Goal: Find contact information: Find contact information

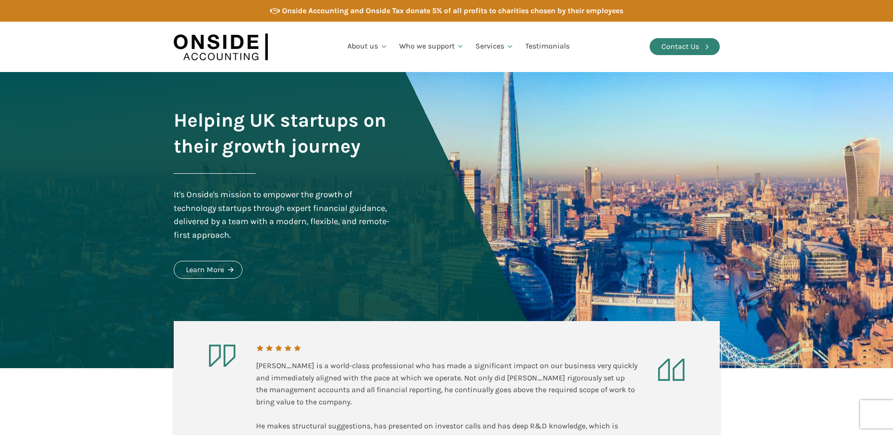
click at [672, 43] on div "Contact Us" at bounding box center [680, 46] width 38 height 12
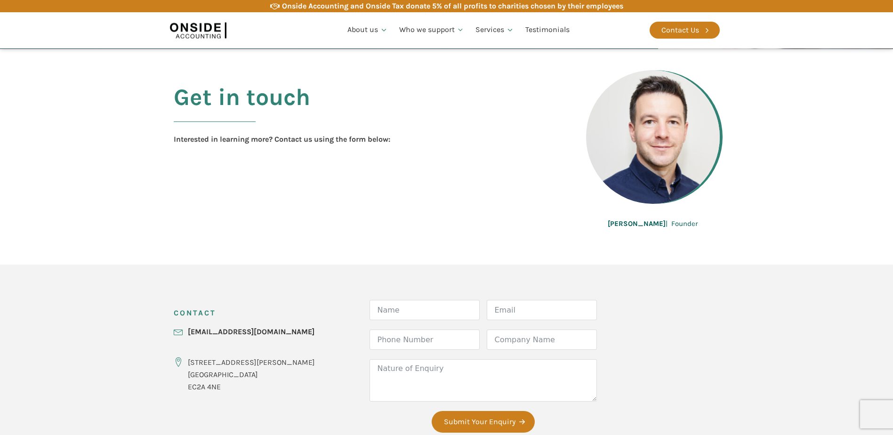
scroll to position [235, 0]
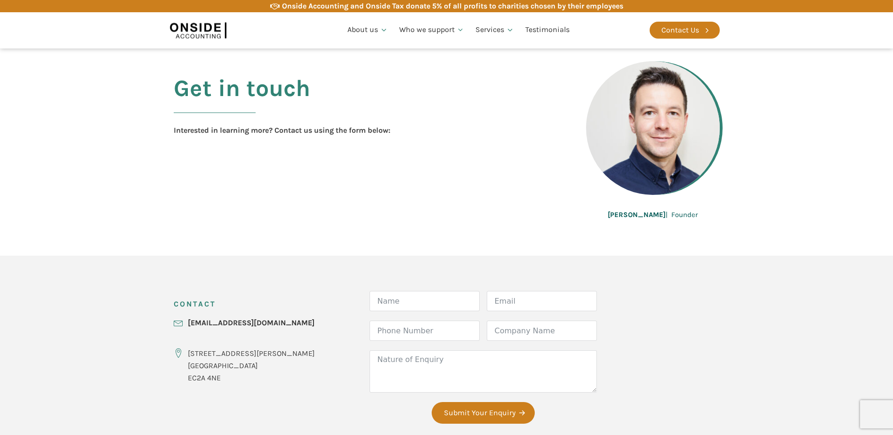
scroll to position [235, 0]
